Goal: Task Accomplishment & Management: Manage account settings

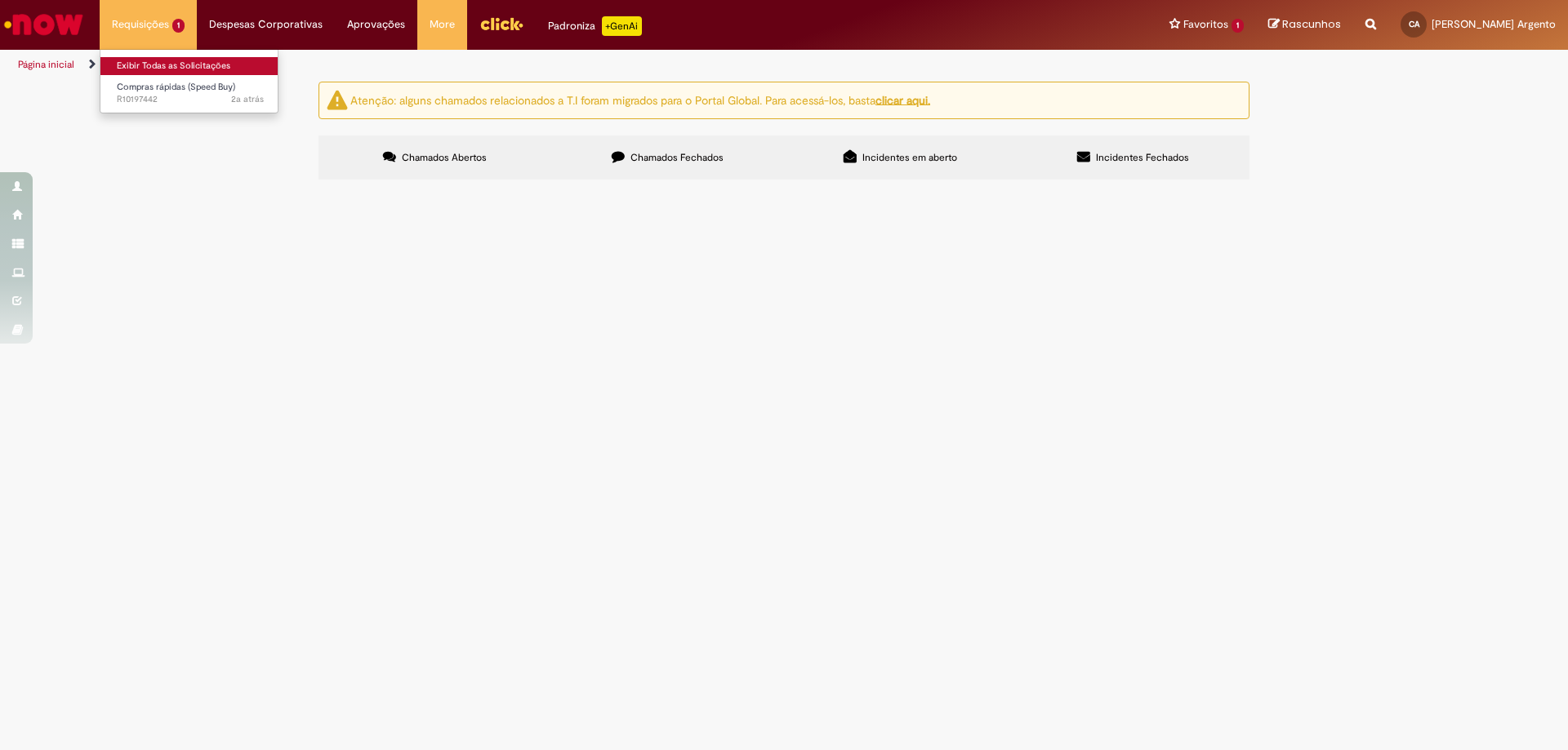
click at [178, 61] on link "Exibir Todas as Solicitações" at bounding box center [189, 66] width 180 height 18
click at [1019, 482] on main "Solicitações Atenção: alguns chamados relacionados a T.I foram migrados para o …" at bounding box center [784, 415] width 1568 height 669
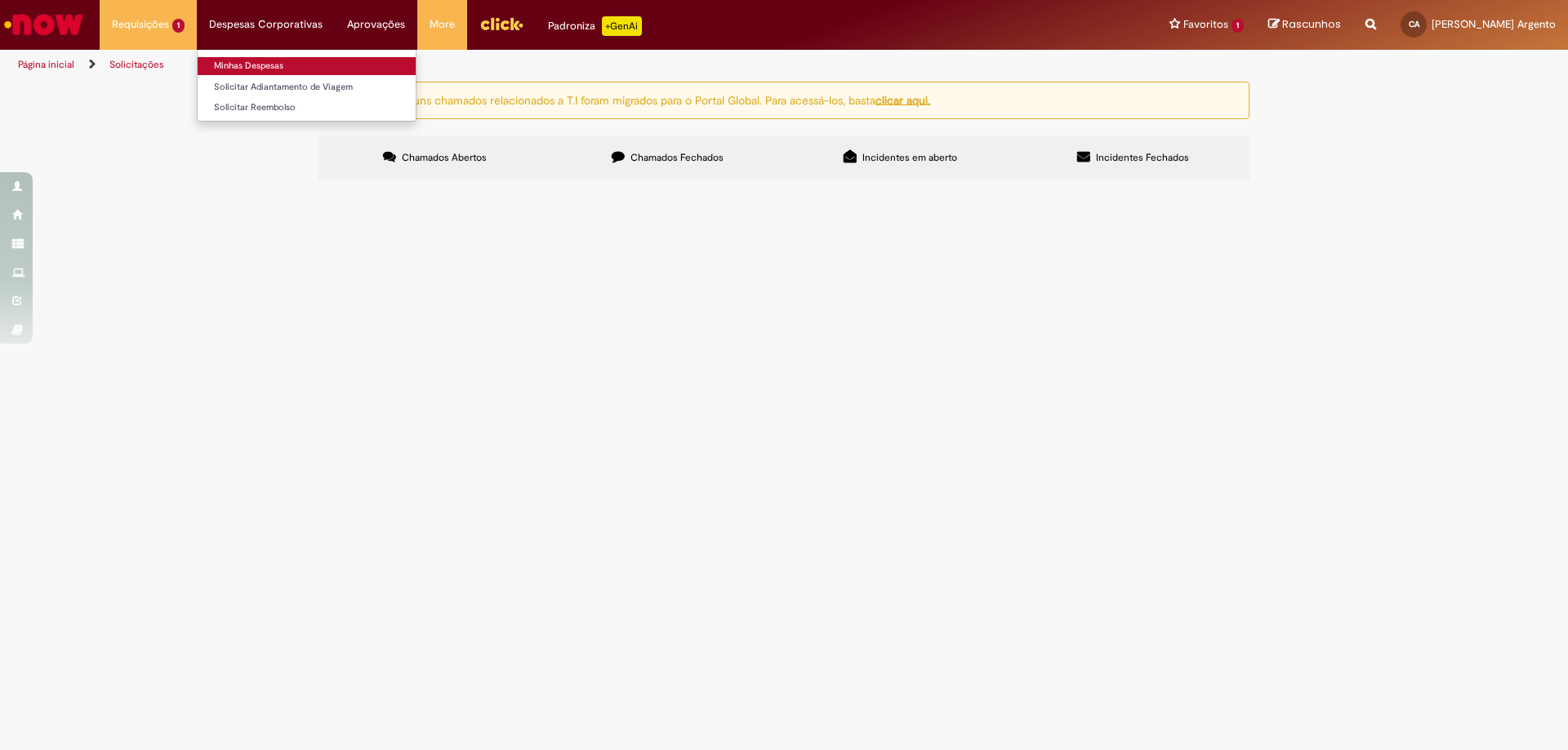
click at [229, 65] on link "Minhas Despesas" at bounding box center [306, 66] width 218 height 18
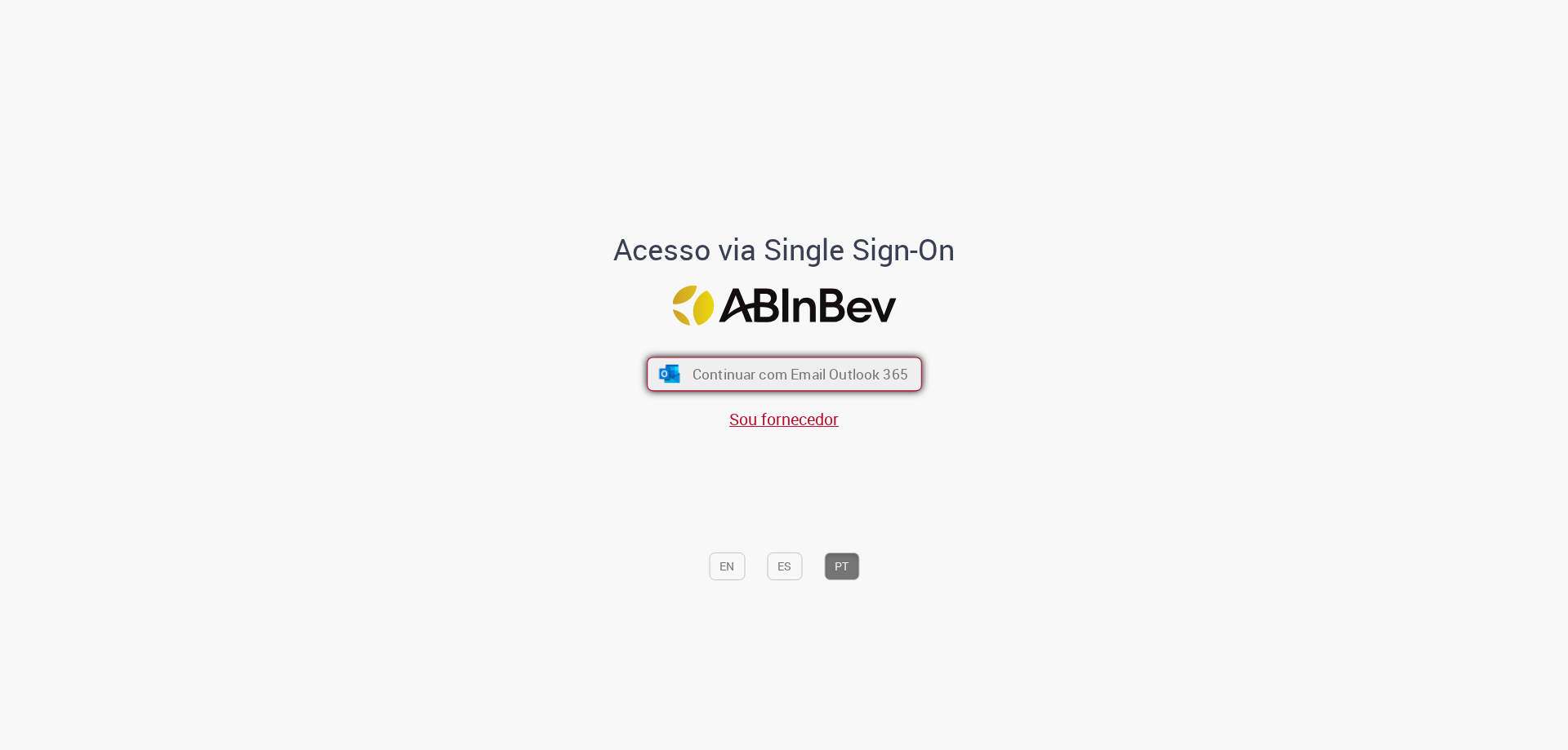
click at [850, 379] on span "Continuar com Email Outlook 365" at bounding box center [799, 374] width 216 height 19
click at [777, 378] on span "Continuar com Email Outlook 365" at bounding box center [799, 374] width 216 height 19
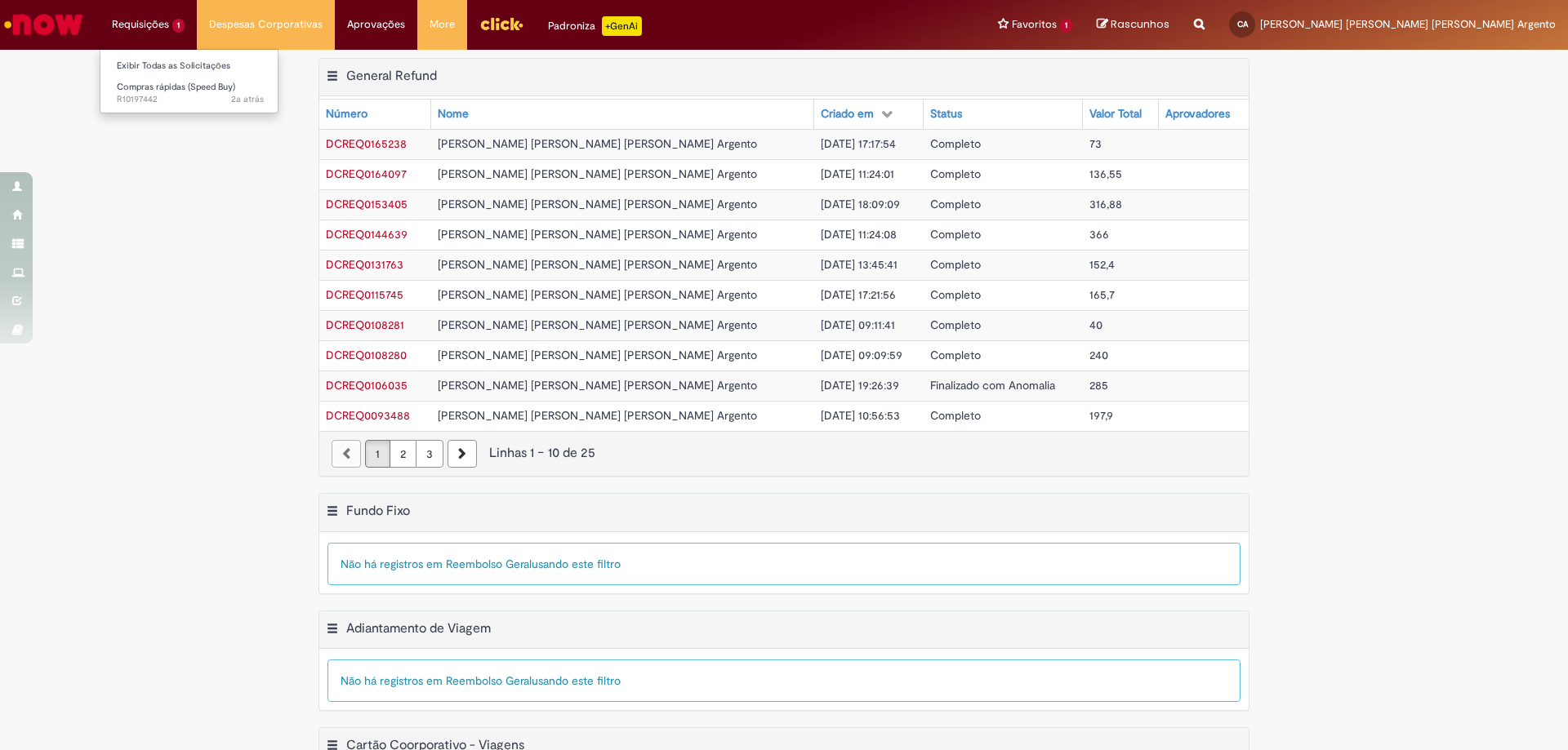
click at [163, 27] on li "Requisições 1 Exibir Todas as Solicitações Compras rápidas (Speed Buy) 2a atrás…" at bounding box center [147, 24] width 97 height 49
click at [261, 65] on link "Minhas Despesas" at bounding box center [306, 66] width 218 height 18
click at [68, 22] on img "Ir para a Homepage" at bounding box center [44, 24] width 84 height 32
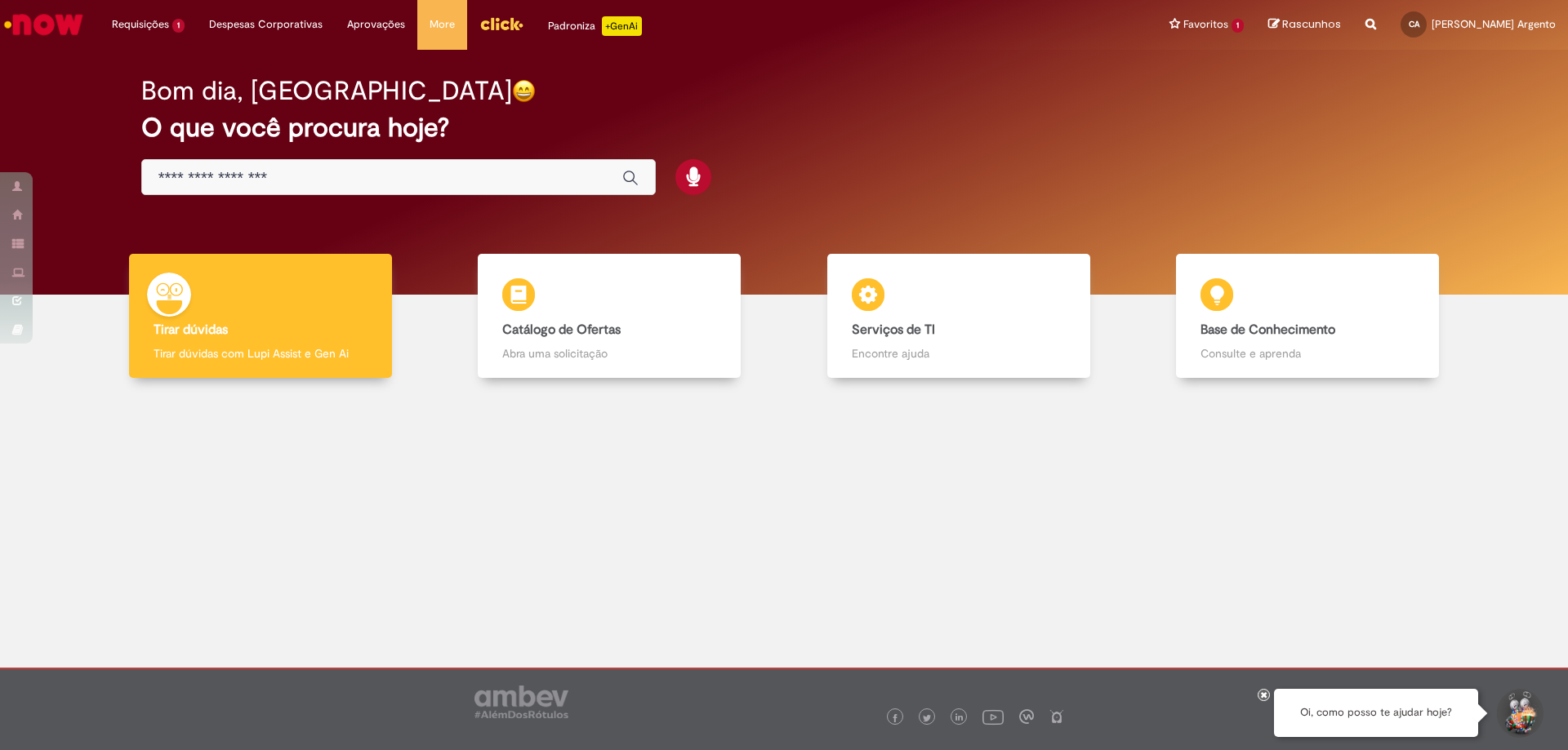
click at [480, 24] on img "Menu Cabeçalho" at bounding box center [501, 24] width 44 height 25
click at [749, 512] on div at bounding box center [784, 518] width 1543 height 255
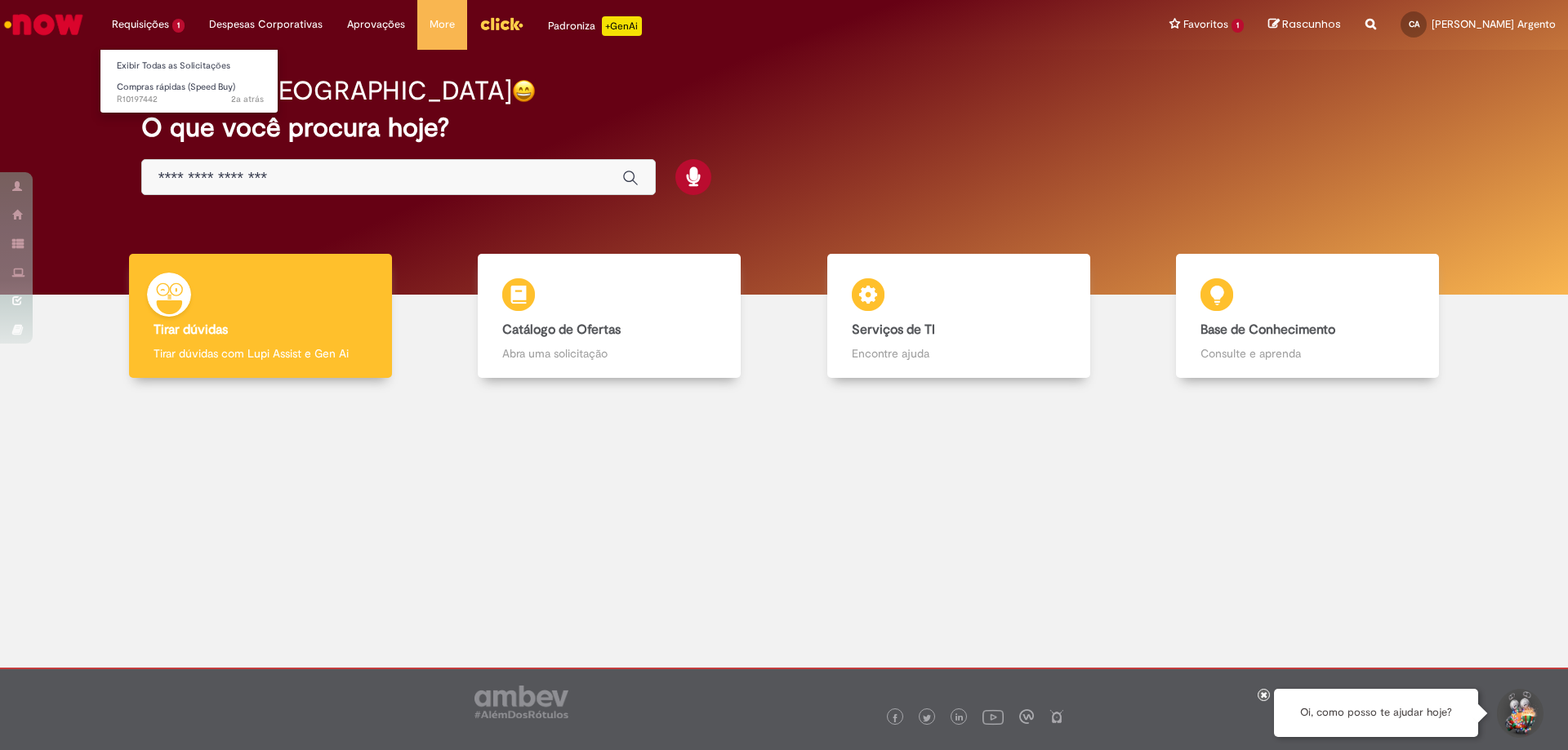
click at [143, 25] on li "Requisições 1 Exibir Todas as Solicitações Compras rápidas (Speed Buy) 2a atrás…" at bounding box center [147, 24] width 97 height 49
click at [134, 24] on li "Requisições 1 Exibir Todas as Solicitações Compras rápidas (Speed Buy) 2a atrás…" at bounding box center [147, 24] width 97 height 49
click at [133, 23] on li "Requisições 1 Exibir Todas as Solicitações Compras rápidas (Speed Buy) 2a atrás…" at bounding box center [147, 24] width 97 height 49
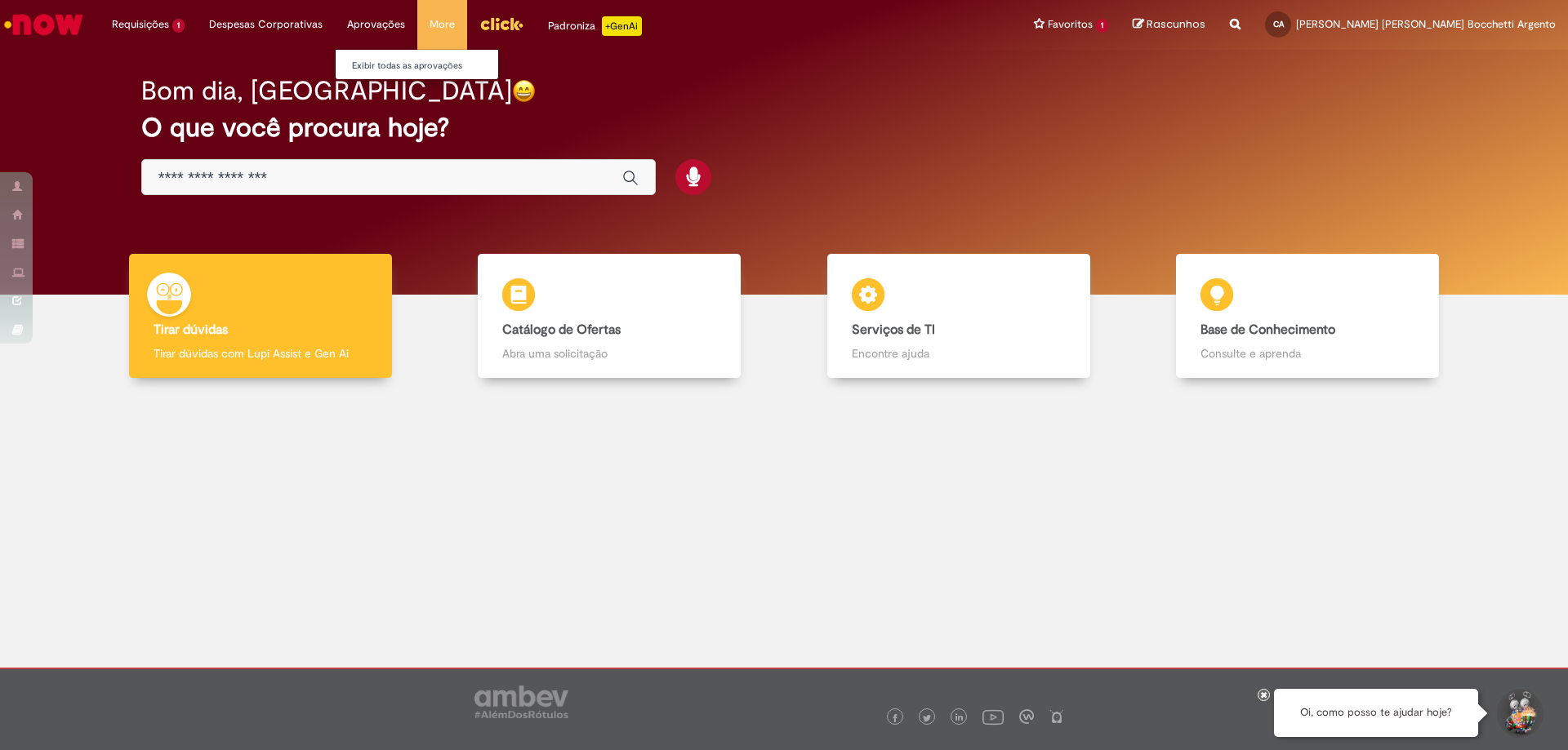
click at [197, 19] on li "Aprovações Exibir todas as aprovações" at bounding box center [147, 24] width 97 height 49
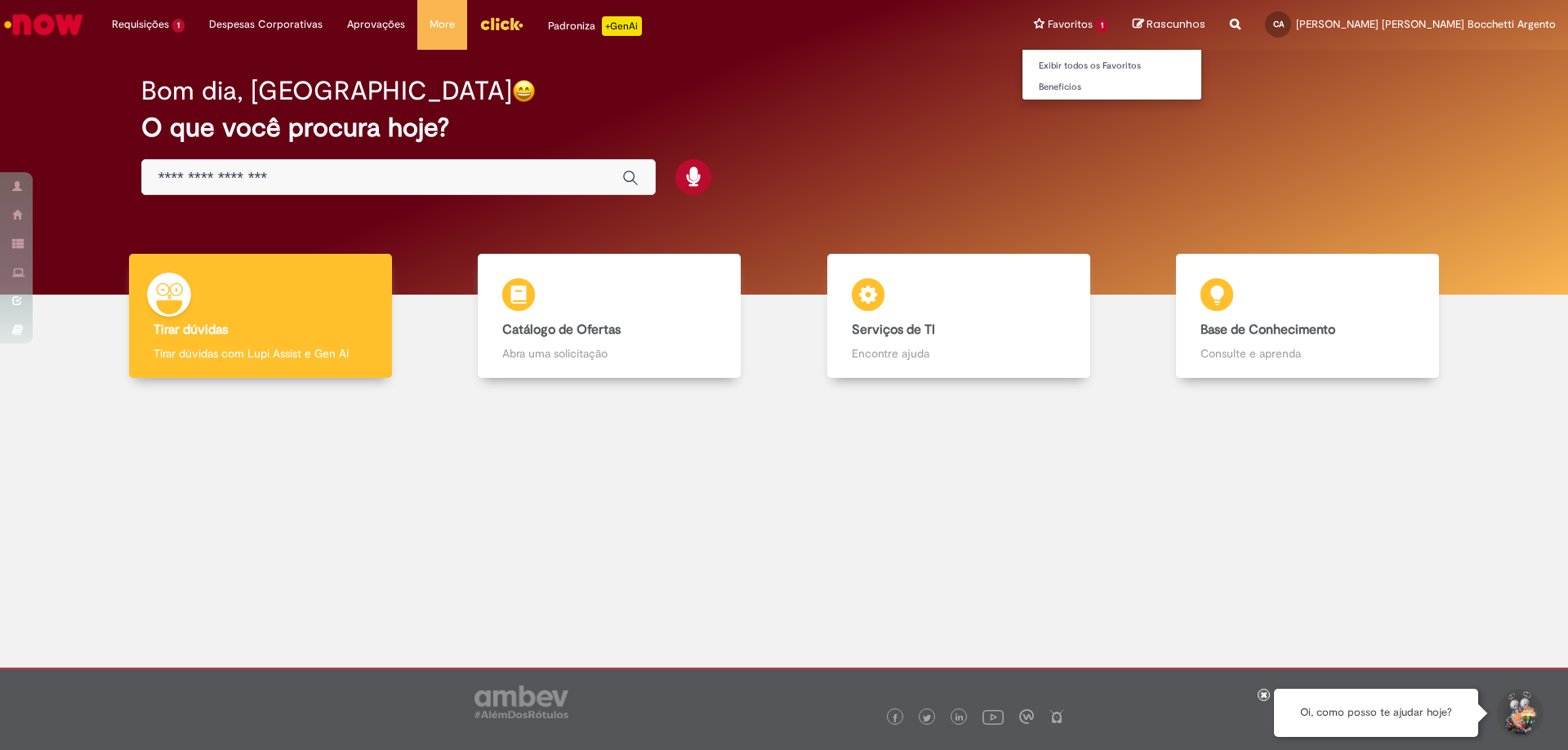
click at [1120, 26] on li "Favoritos 1 Exibir todos os Favoritos Benefícios" at bounding box center [1070, 24] width 98 height 49
